Goal: Task Accomplishment & Management: Use online tool/utility

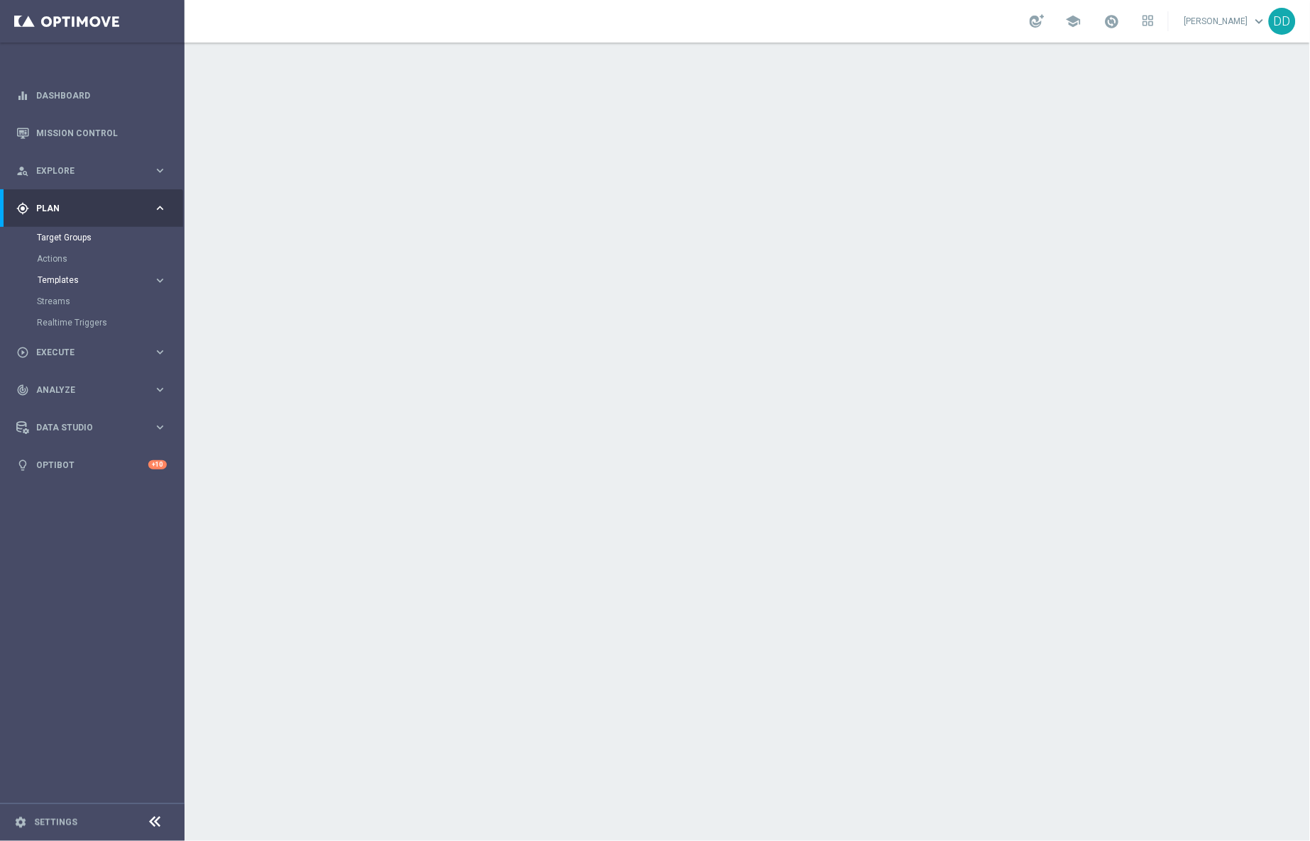
click at [59, 276] on span "Templates" at bounding box center [88, 280] width 101 height 9
click at [66, 298] on link "Optimail" at bounding box center [96, 301] width 104 height 11
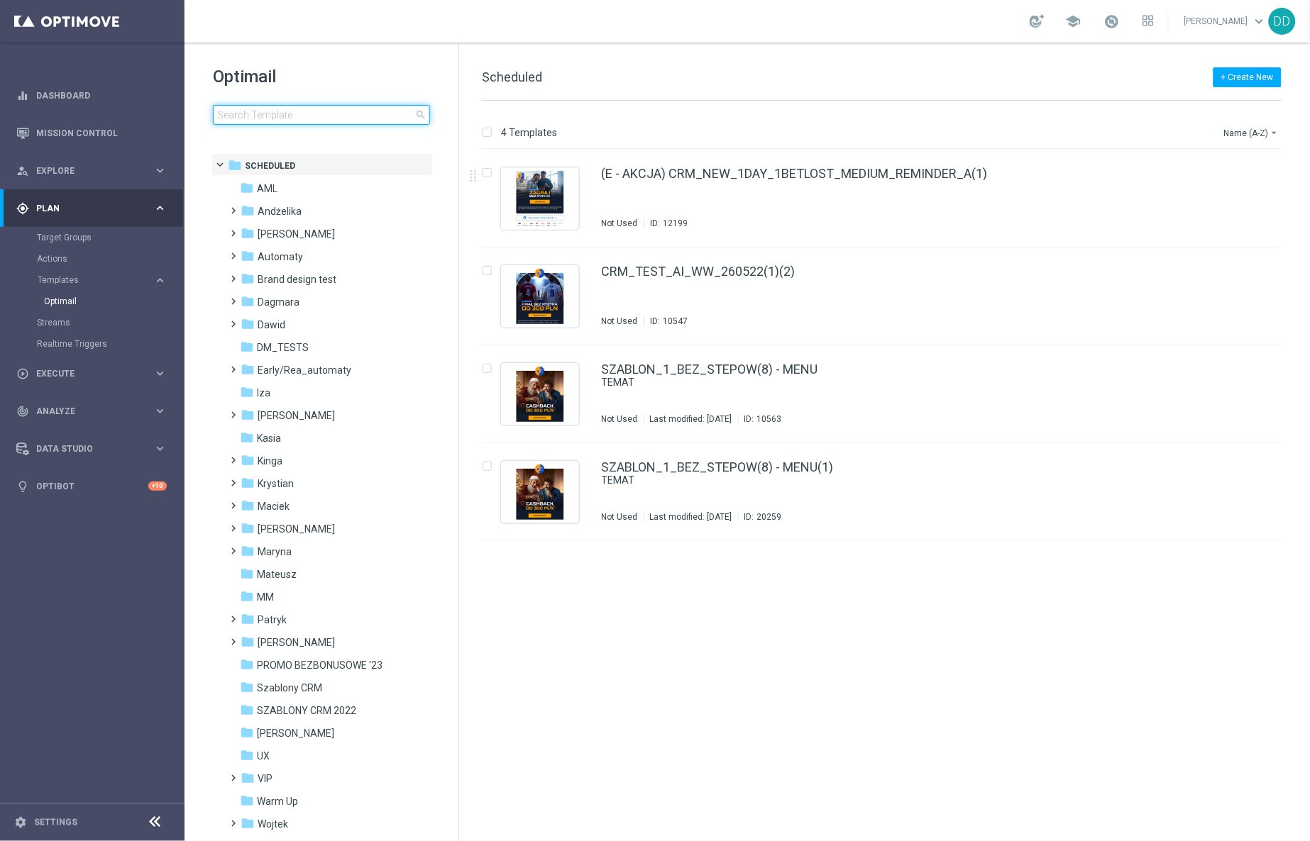
click at [331, 116] on input at bounding box center [321, 115] width 217 height 20
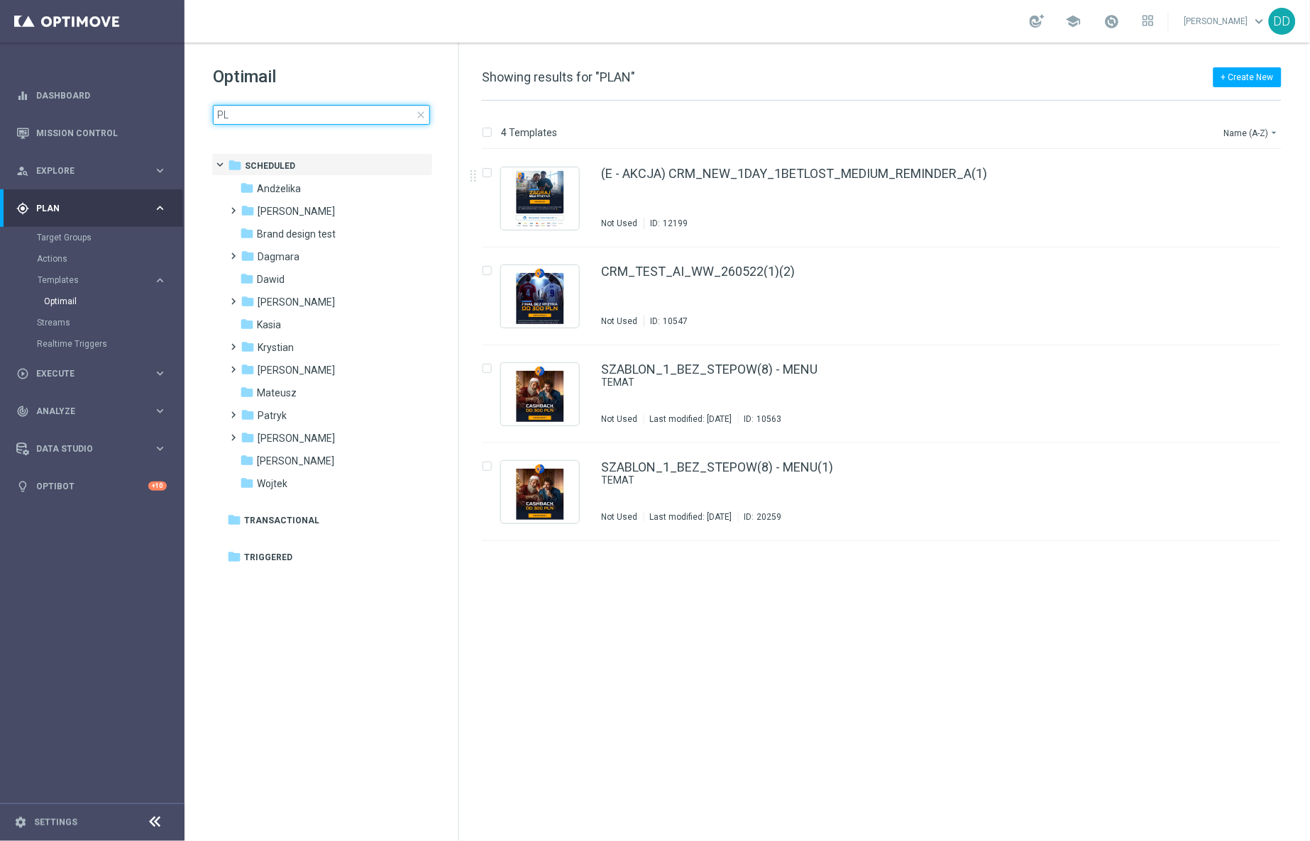
type input "P"
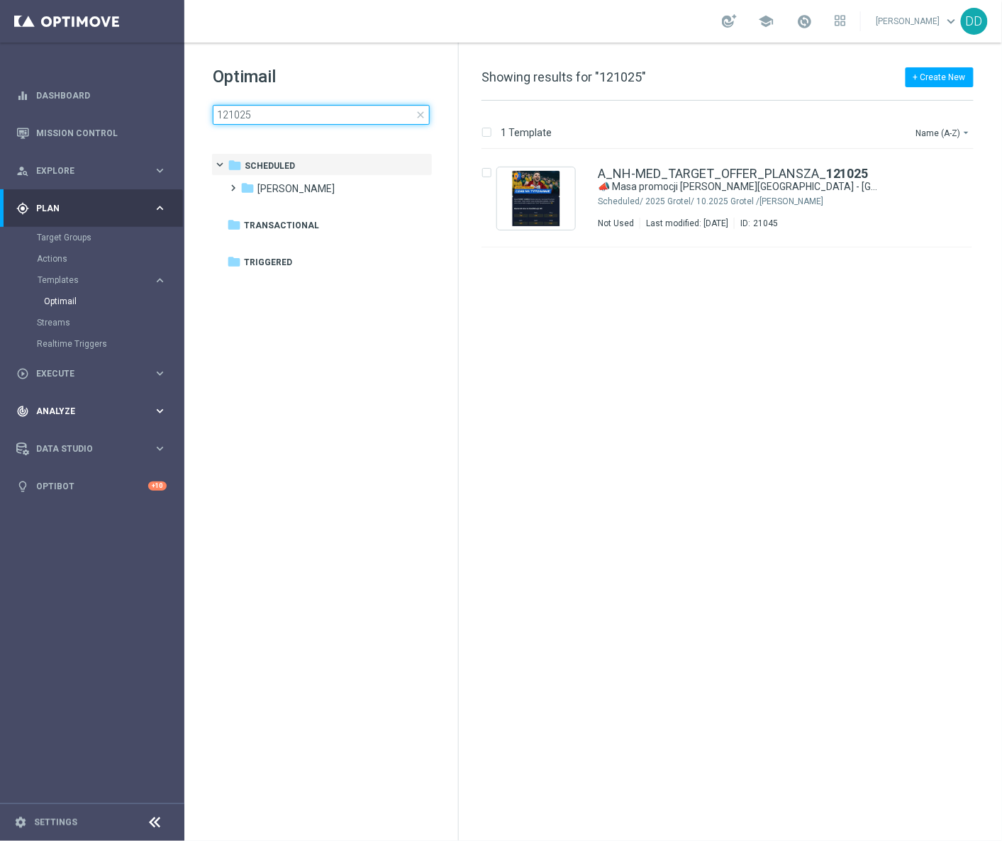
type input "121025"
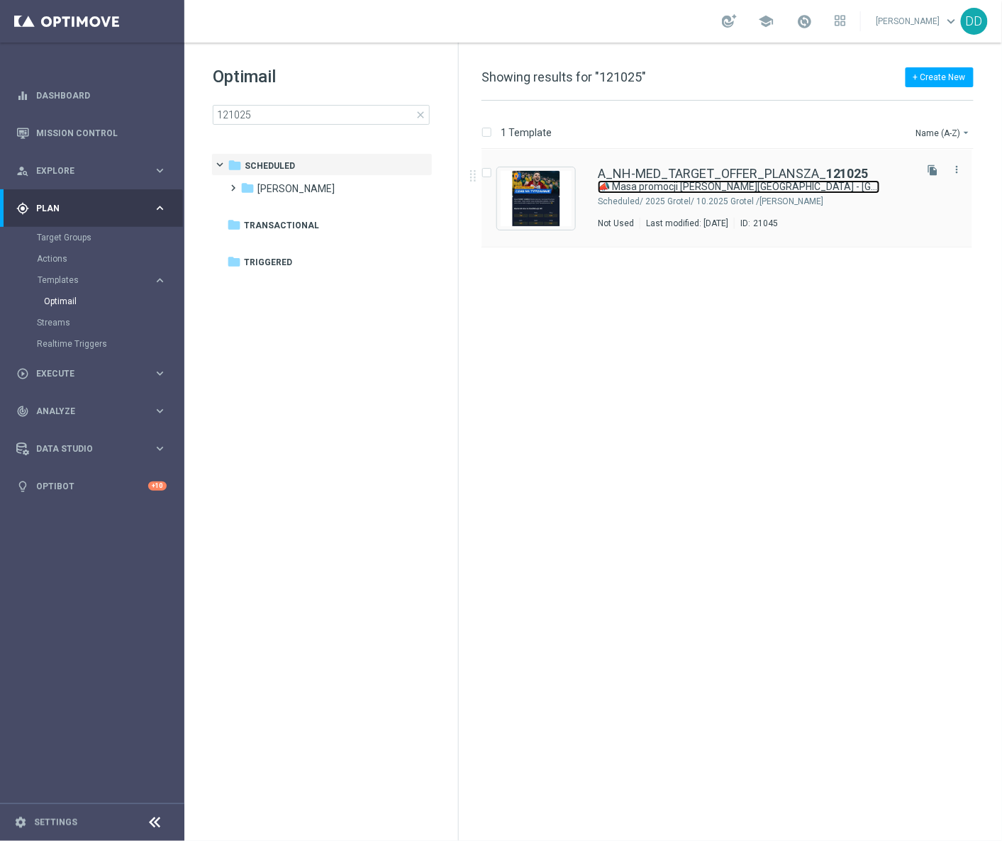
click at [740, 193] on link "📣 Masa promocji na Litwa - Polska! 🇵🇱" at bounding box center [739, 186] width 282 height 13
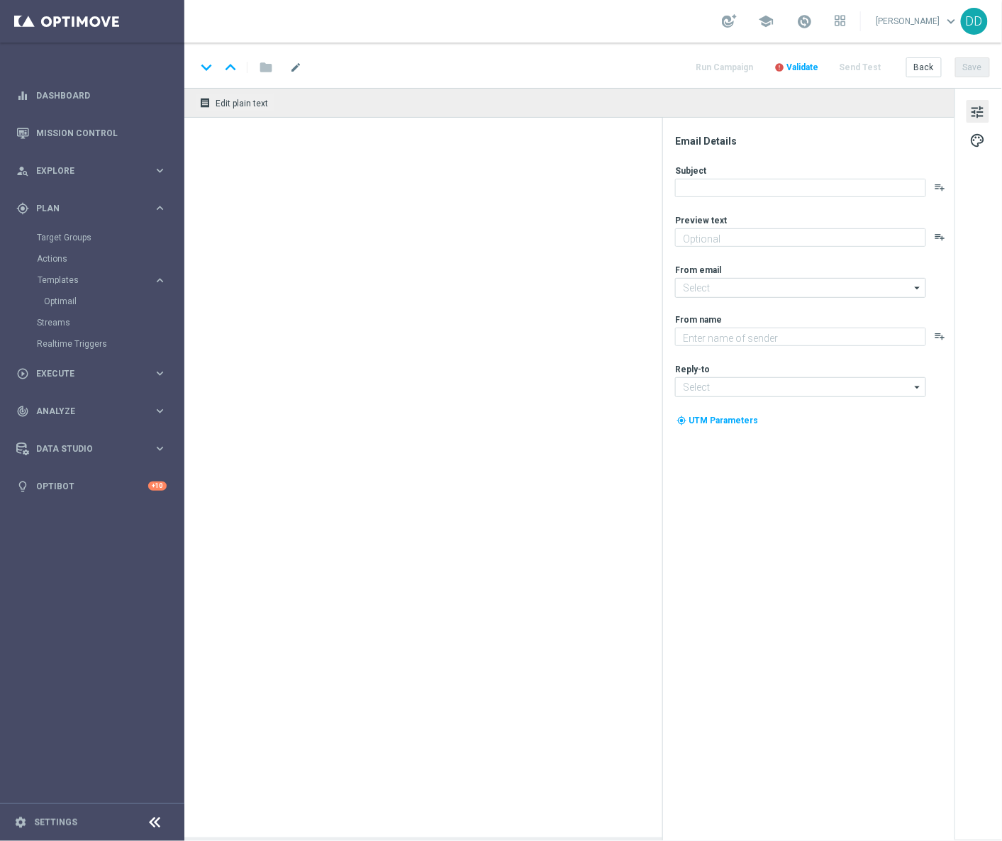
type textarea "💥 Cześć [%FIRST_NAME%]! Ostatnio sporo się u nas dzieje! Wiesz o tym, że masz s…"
type textarea "STS"
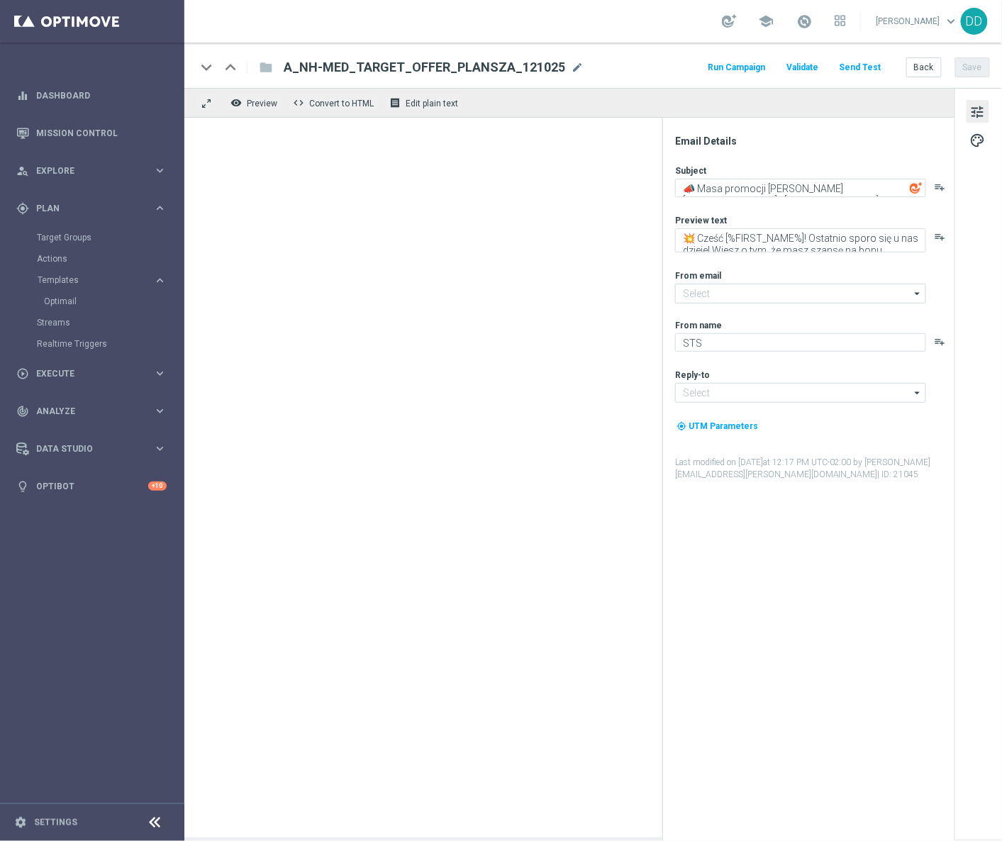
type input "oferta@sts.pl"
type input "kontakt@sts.pl"
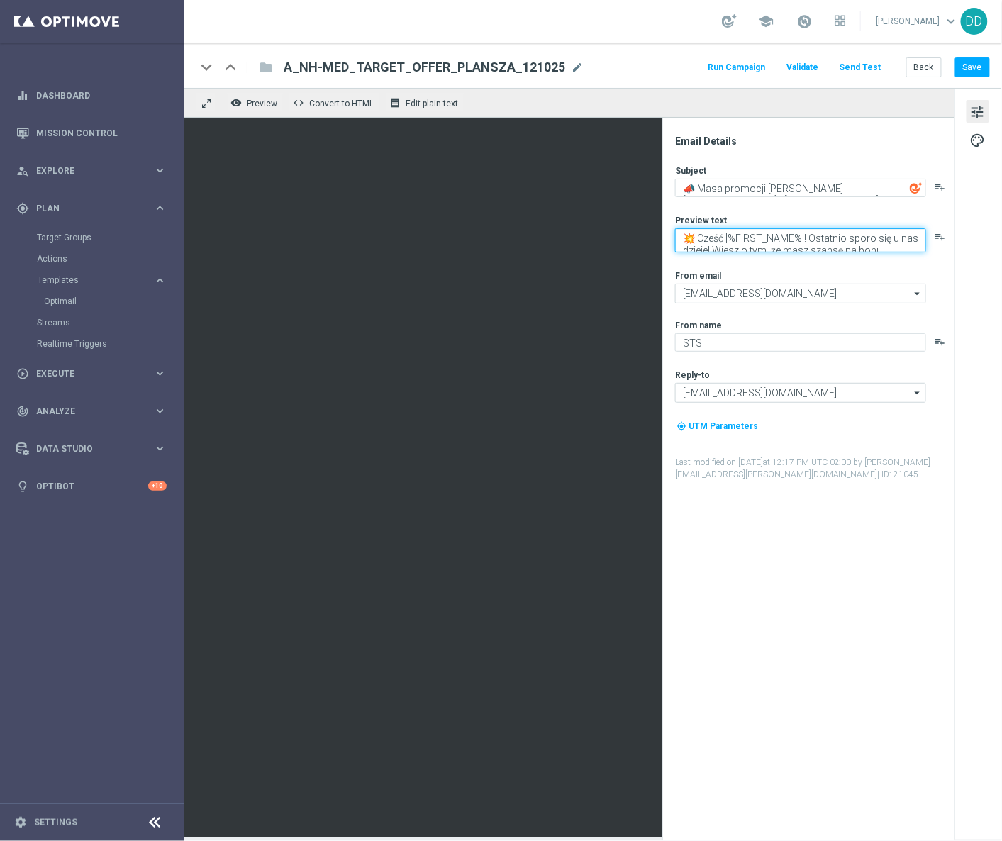
drag, startPoint x: 748, startPoint y: 238, endPoint x: 789, endPoint y: 266, distance: 49.4
click at [789, 266] on div "Subject 📣 Masa promocji na Litwa - Polska! 🇵🇱 playlist_add Preview text 💥 Cześć…" at bounding box center [814, 323] width 278 height 316
click at [872, 238] on textarea "💥 Cześć [%FIRST_NAME%]! Ostatnio sporo się u nas dzieje! Wiesz o tym, że masz s…" at bounding box center [800, 240] width 251 height 24
click at [868, 246] on textarea "💥 Cześć [%FIRST_NAME%]! Ostatnio sporo się u nas dzieje! Wiesz o tym, że masz s…" at bounding box center [800, 240] width 251 height 24
drag, startPoint x: 872, startPoint y: 249, endPoint x: 946, endPoint y: 265, distance: 75.6
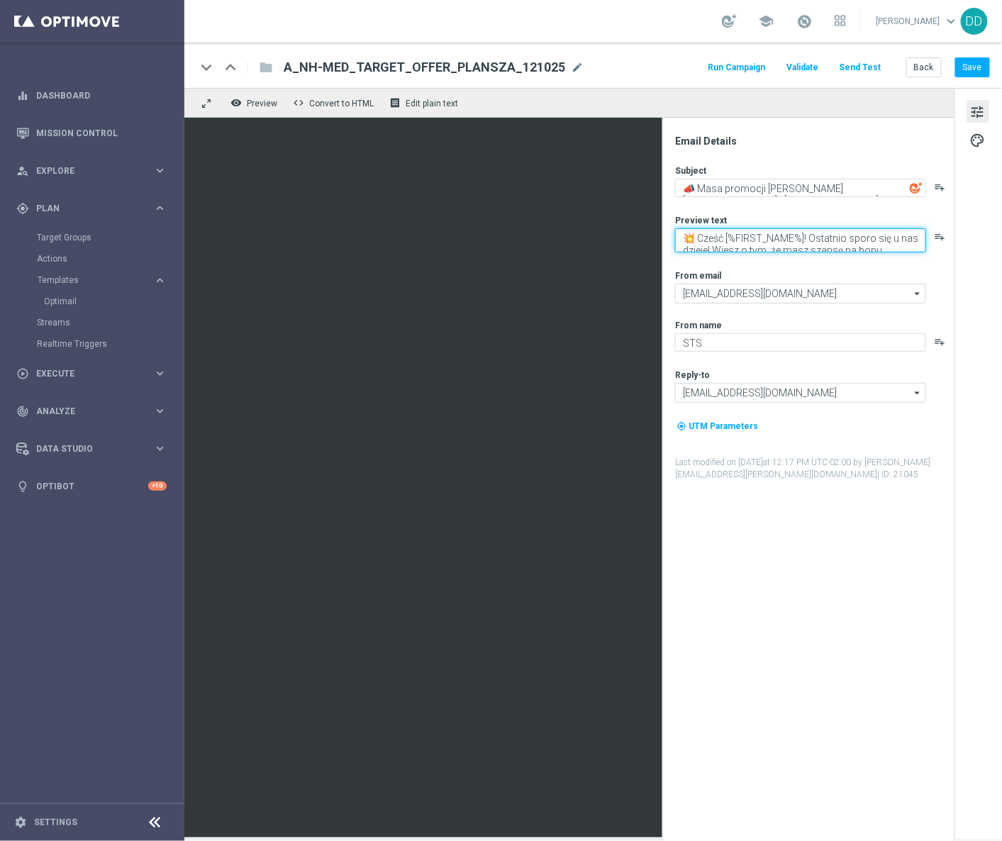
click at [946, 265] on div "Subject 📣 Masa promocji na Litwa - Polska! 🇵🇱 playlist_add Preview text 💥 Cześć…" at bounding box center [814, 323] width 278 height 316
click at [883, 245] on textarea "💥 Cześć [%FIRST_NAME%]! Ostatnio sporo się u nas dzieje! Wiesz o tym, że masz s…" at bounding box center [800, 240] width 251 height 24
click at [878, 248] on textarea "💥 Cześć [%FIRST_NAME%]! Ostatnio sporo się u nas dzieje! Wiesz o tym, że masz s…" at bounding box center [800, 240] width 251 height 24
click at [939, 236] on icon "playlist_add" at bounding box center [940, 236] width 11 height 11
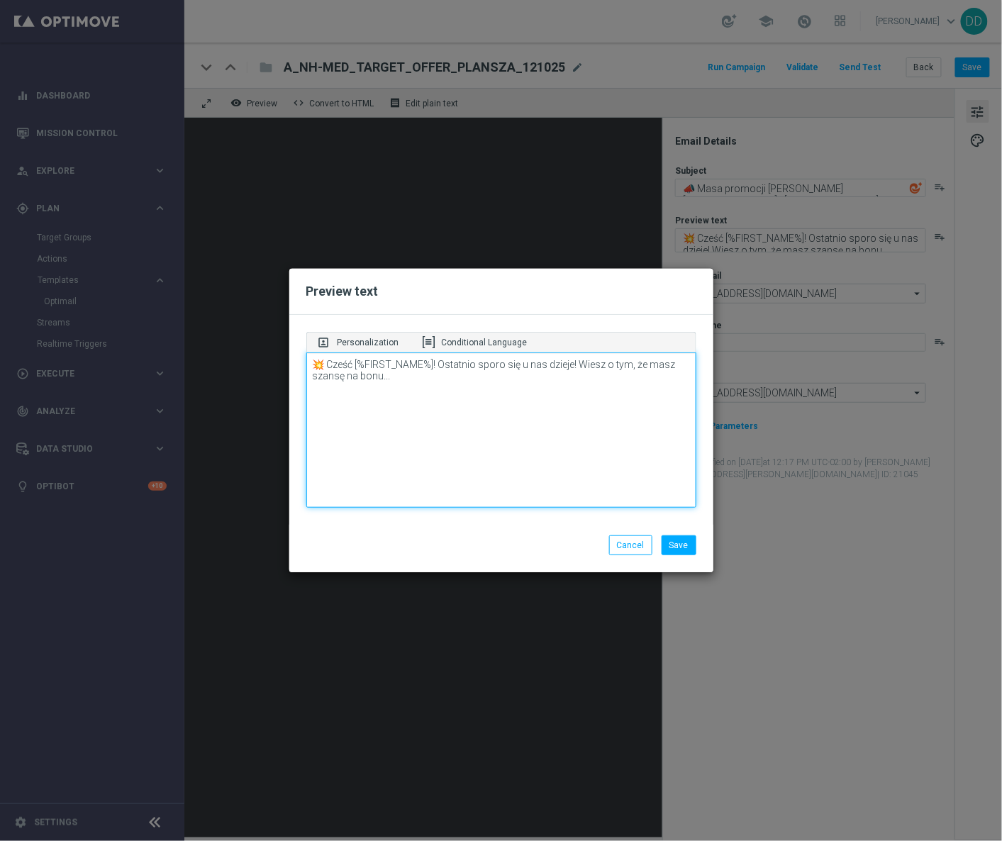
click at [388, 385] on textarea "💥 Cześć [%FIRST_NAME%]! Ostatnio sporo się u nas dzieje! Wiesz o tym, że masz s…" at bounding box center [501, 431] width 390 height 156
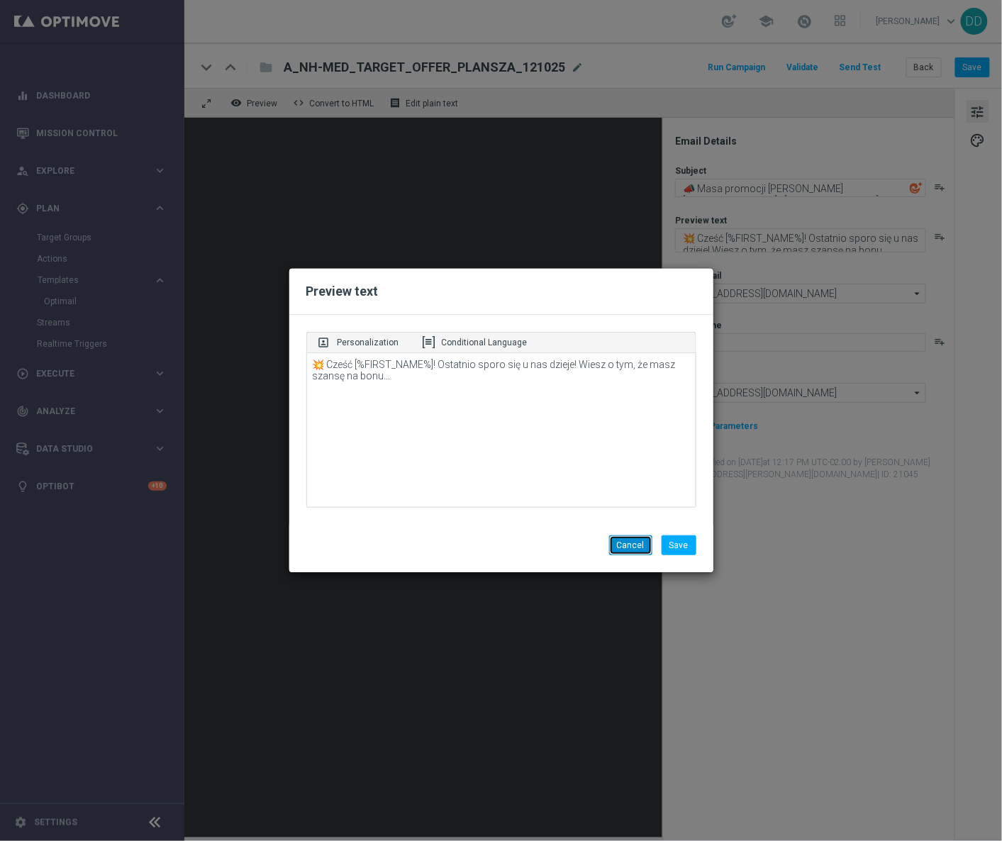
click at [620, 548] on button "Cancel" at bounding box center [630, 546] width 43 height 20
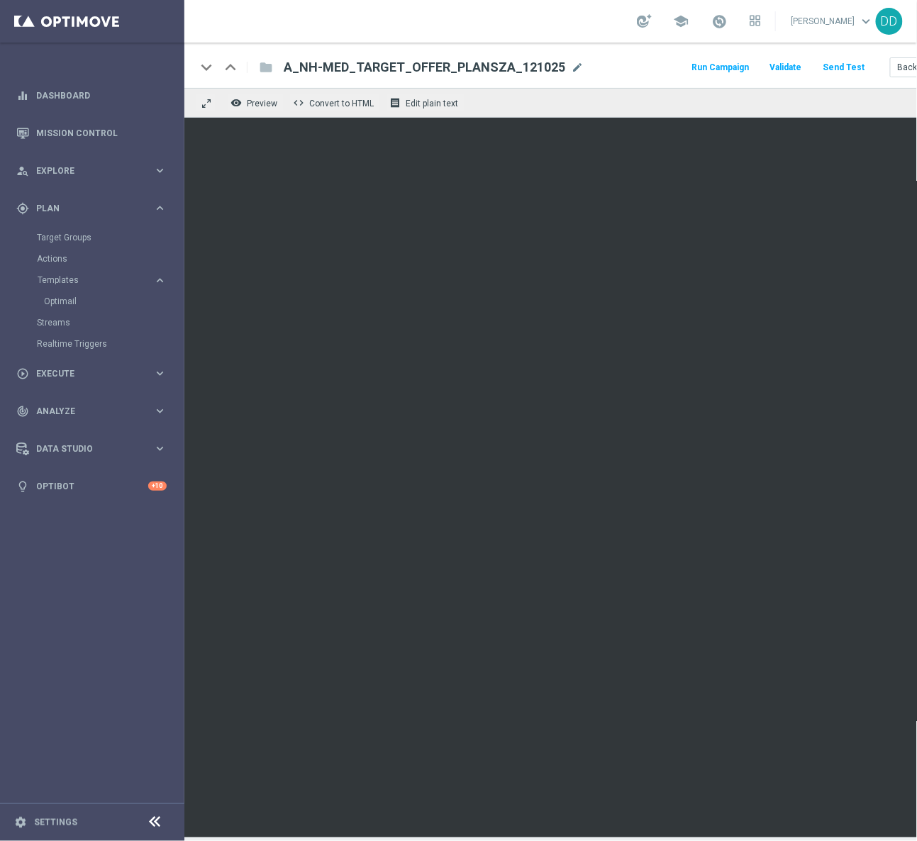
scroll to position [0, 84]
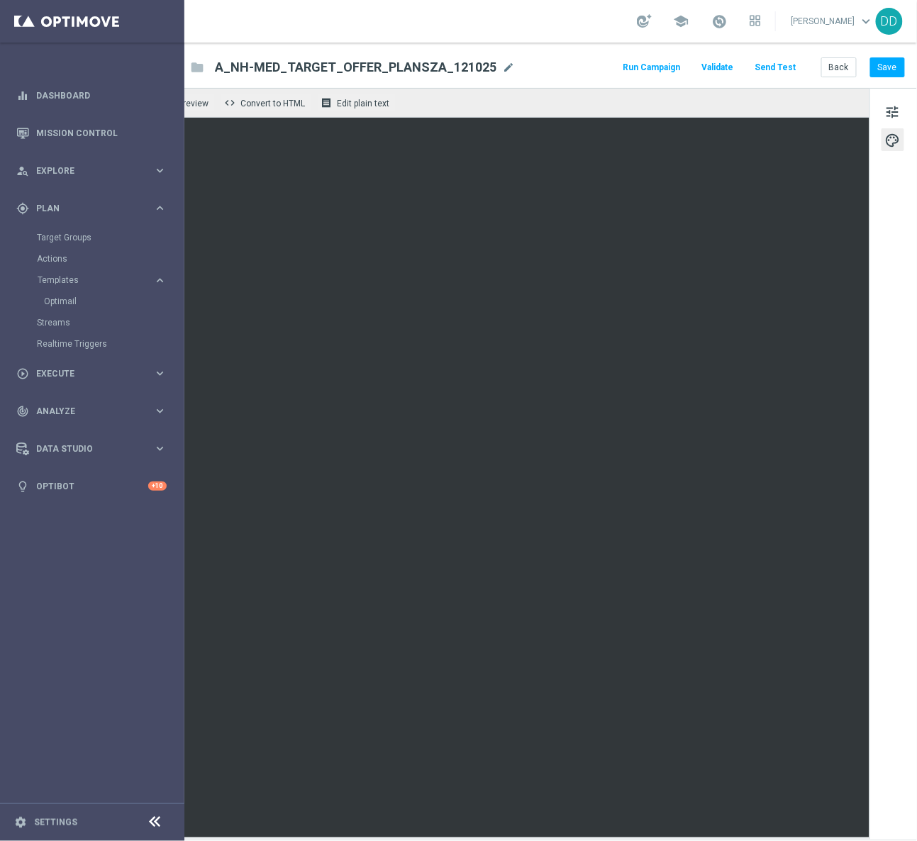
click at [157, 821] on icon at bounding box center [155, 822] width 17 height 17
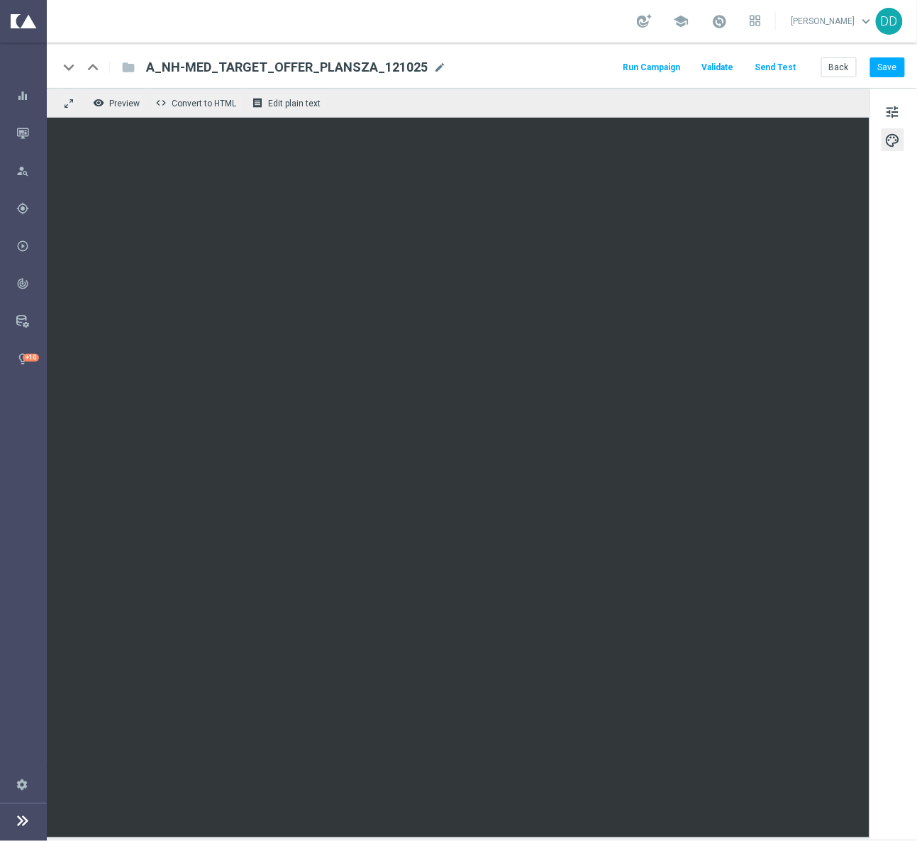
scroll to position [0, 0]
click at [782, 70] on button "Send Test" at bounding box center [776, 67] width 46 height 19
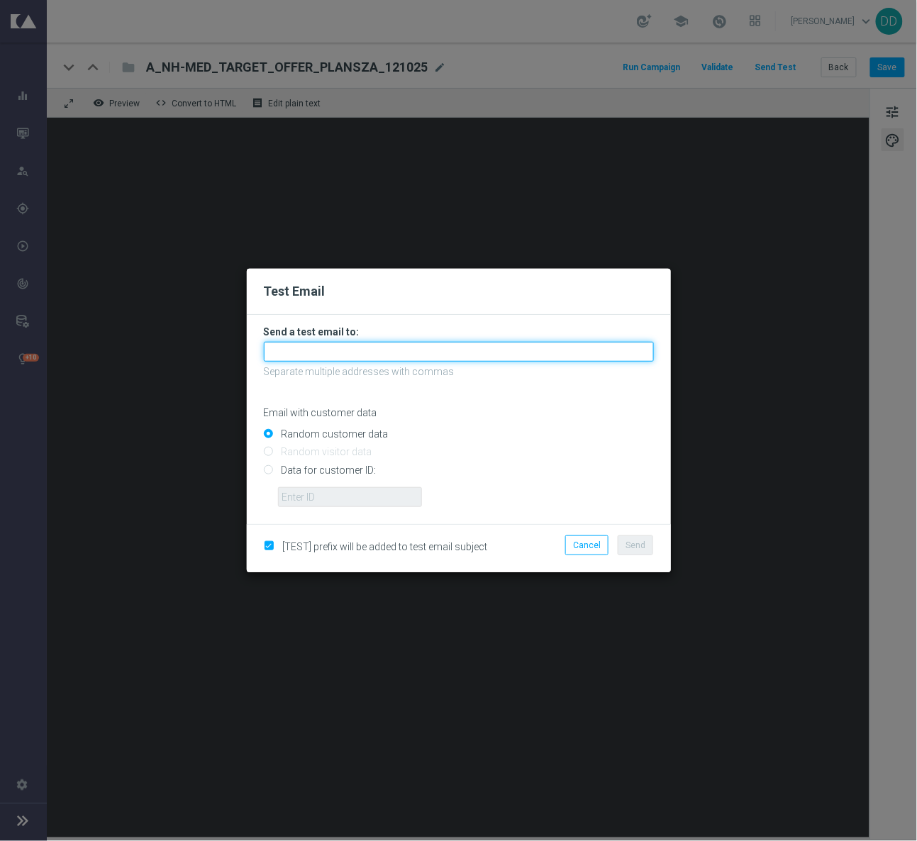
click at [342, 345] on input "text" at bounding box center [459, 352] width 390 height 20
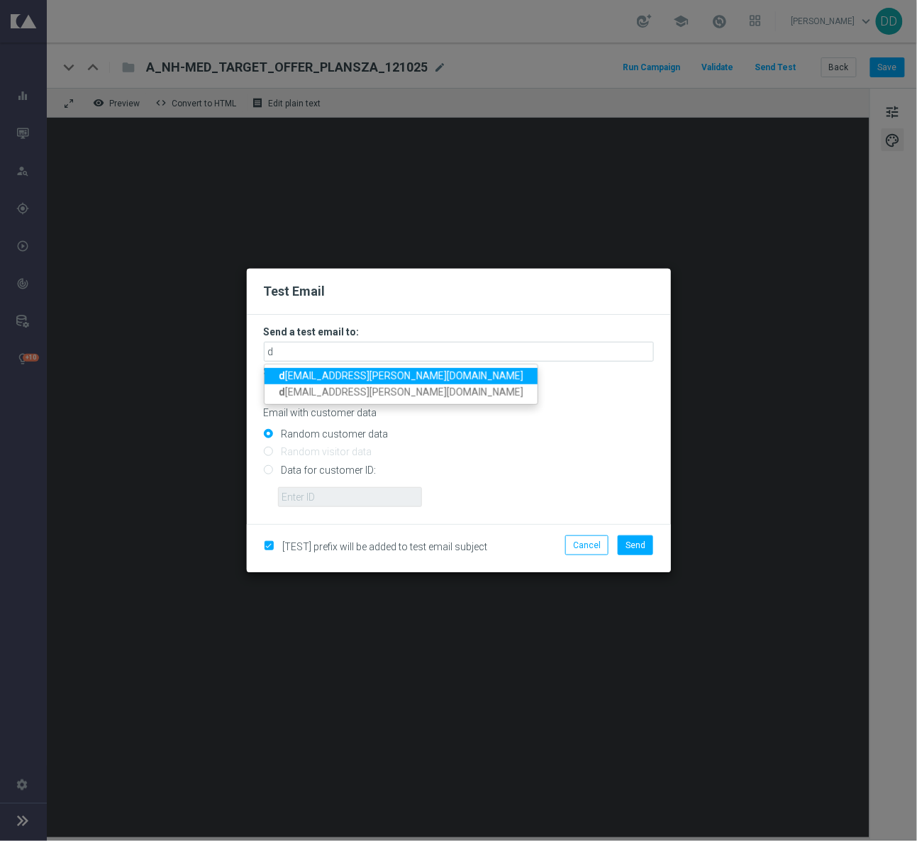
click at [323, 376] on span "d agmara.domagala@sts.pl" at bounding box center [401, 375] width 245 height 11
type input "dagmara.domagala@sts.pl"
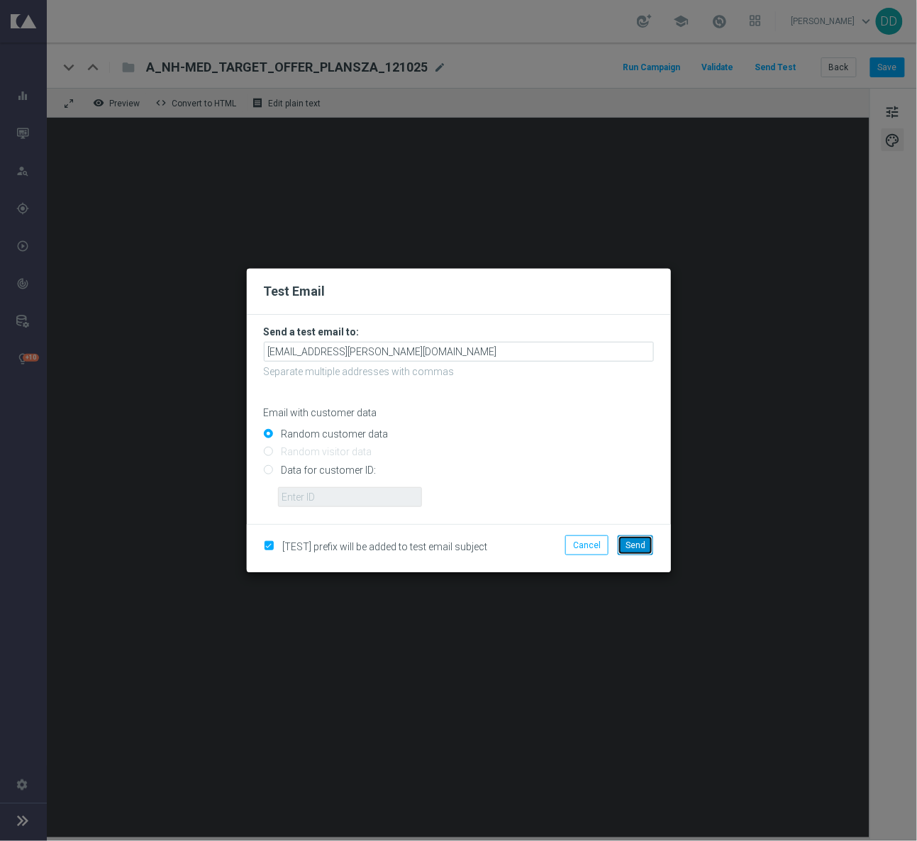
click at [631, 548] on span "Send" at bounding box center [636, 546] width 20 height 10
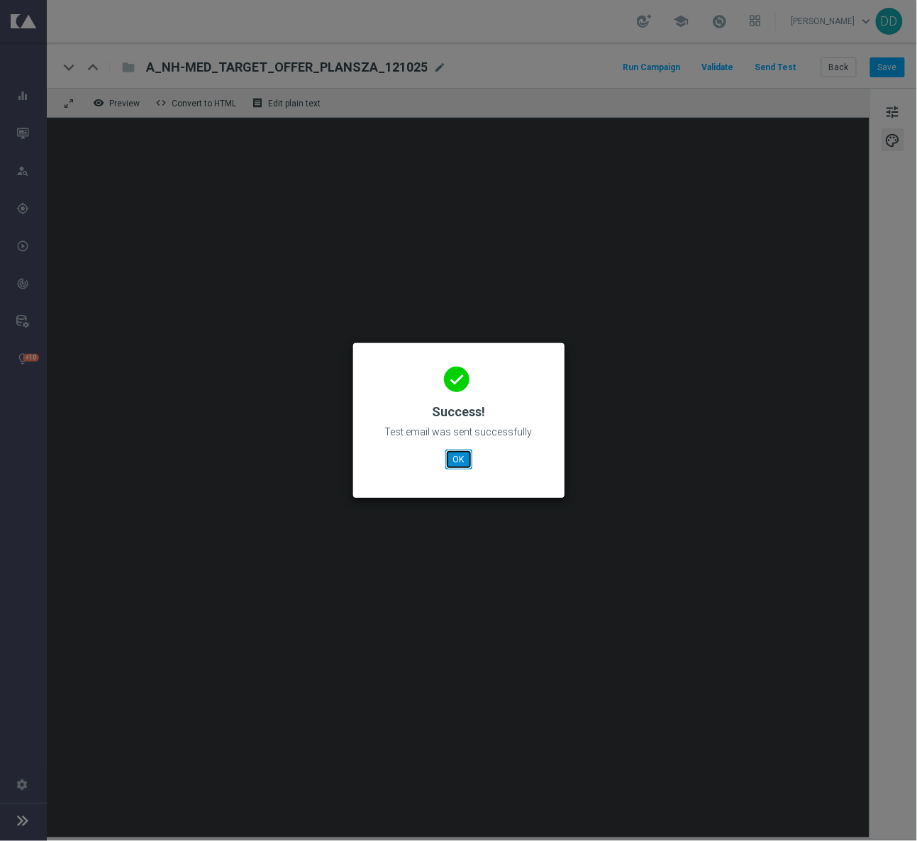
click at [461, 462] on button "OK" at bounding box center [459, 460] width 27 height 20
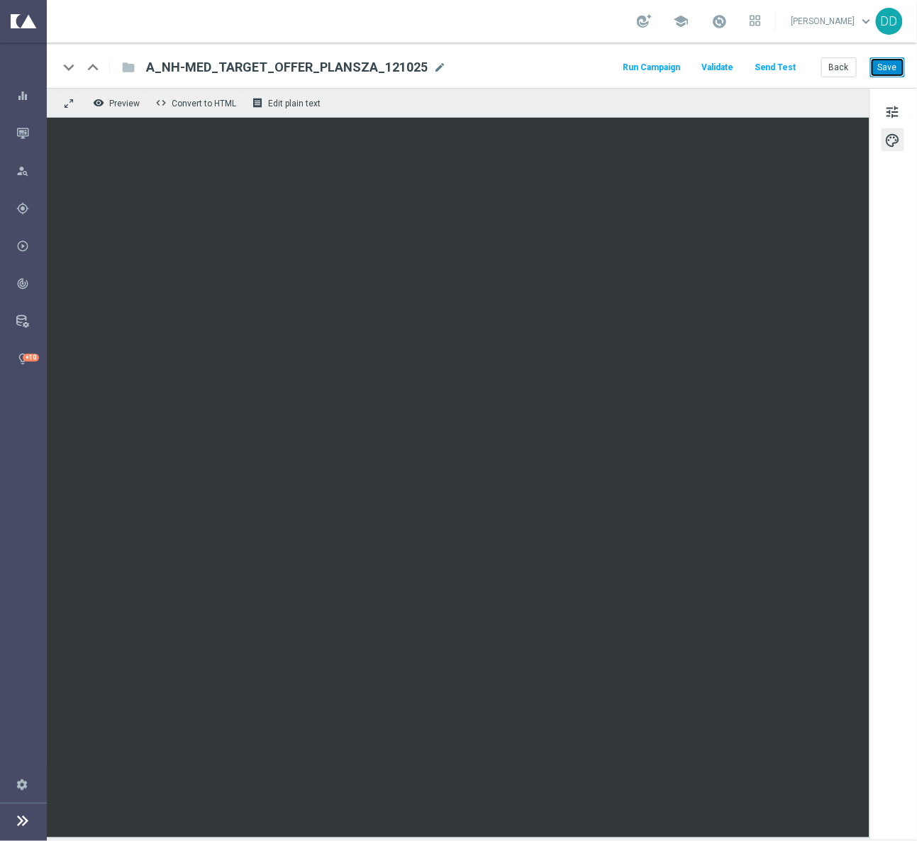
click at [895, 68] on button "Save" at bounding box center [887, 67] width 35 height 20
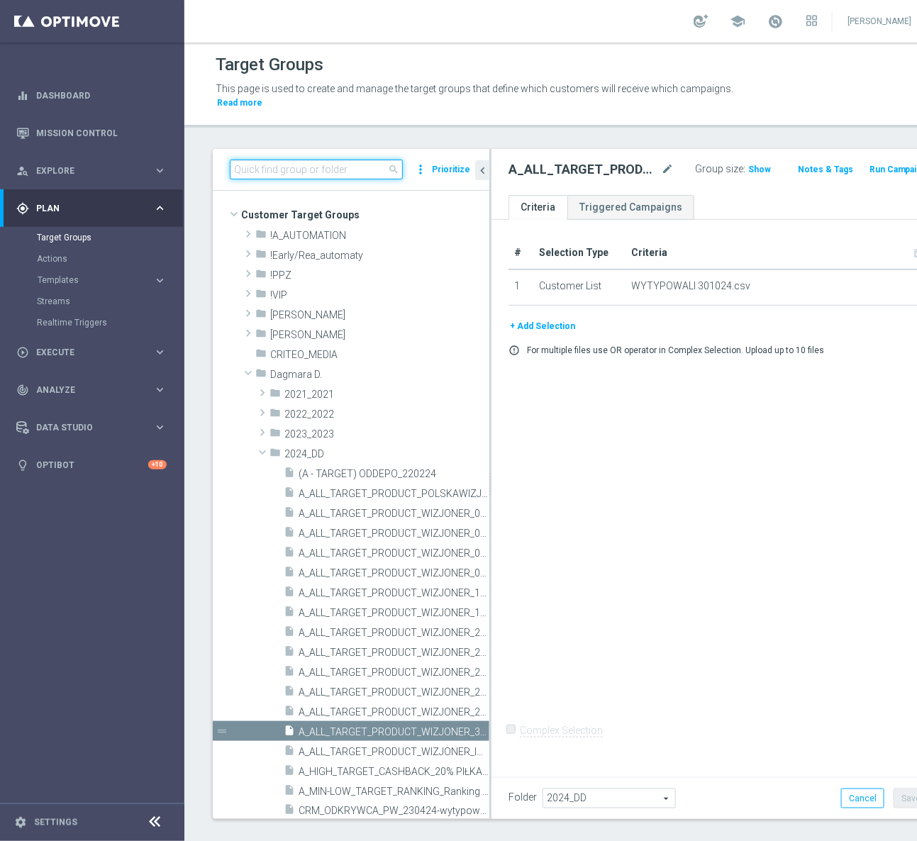
click at [299, 173] on input at bounding box center [316, 170] width 173 height 20
click at [355, 164] on input at bounding box center [316, 170] width 173 height 20
click at [883, 445] on div "search more_vert Prioritize Customer Target Groups library_add create_new_folder" at bounding box center [579, 501] width 790 height 704
